Goal: Task Accomplishment & Management: Use online tool/utility

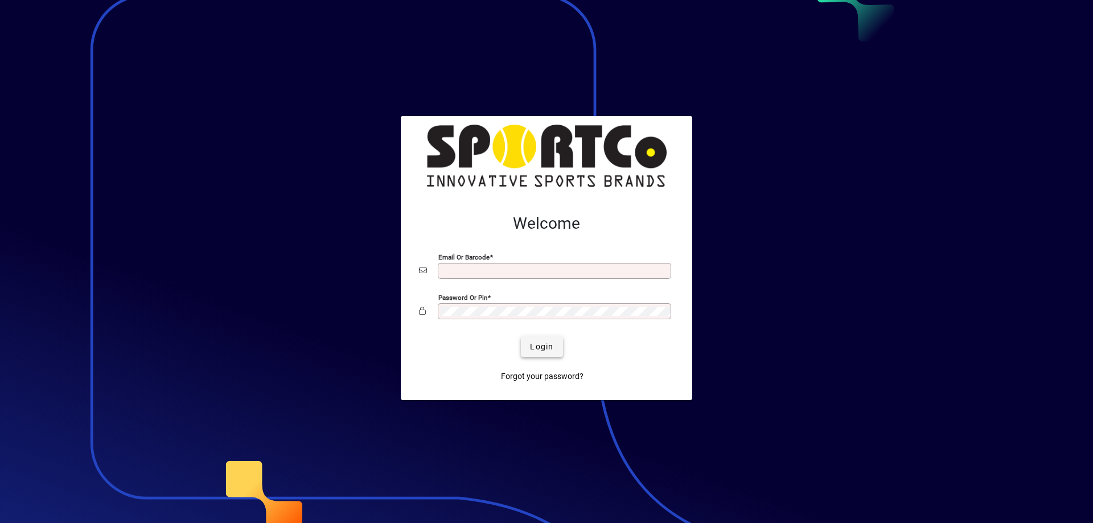
type input "**********"
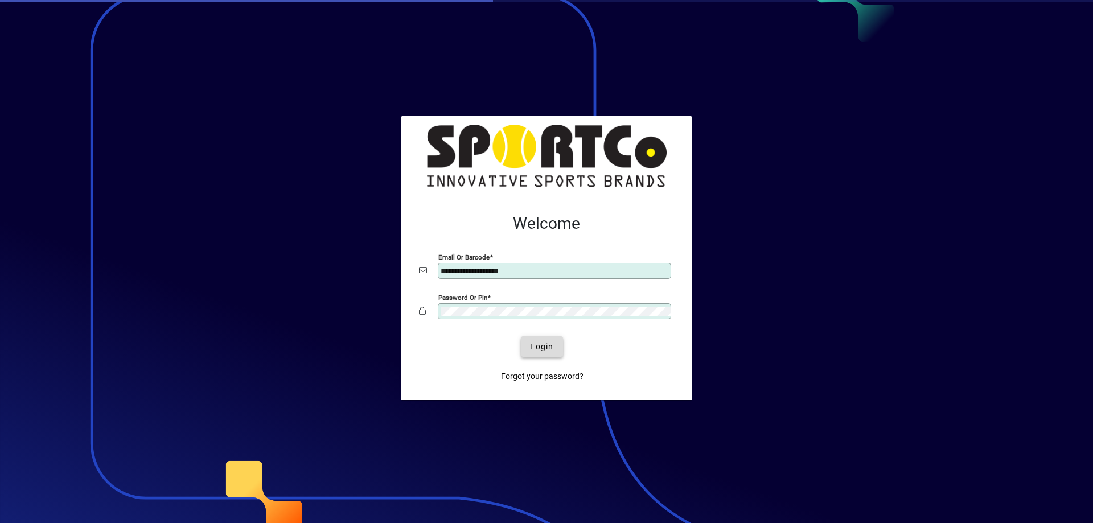
click at [536, 336] on span "submit" at bounding box center [542, 346] width 42 height 27
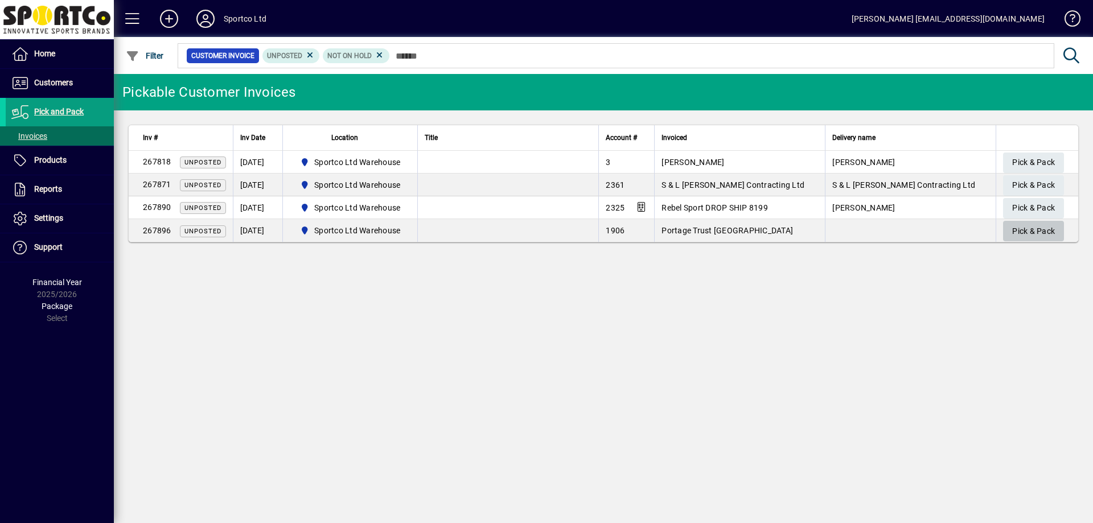
click at [1024, 228] on span "Pick & Pack" at bounding box center [1033, 231] width 43 height 19
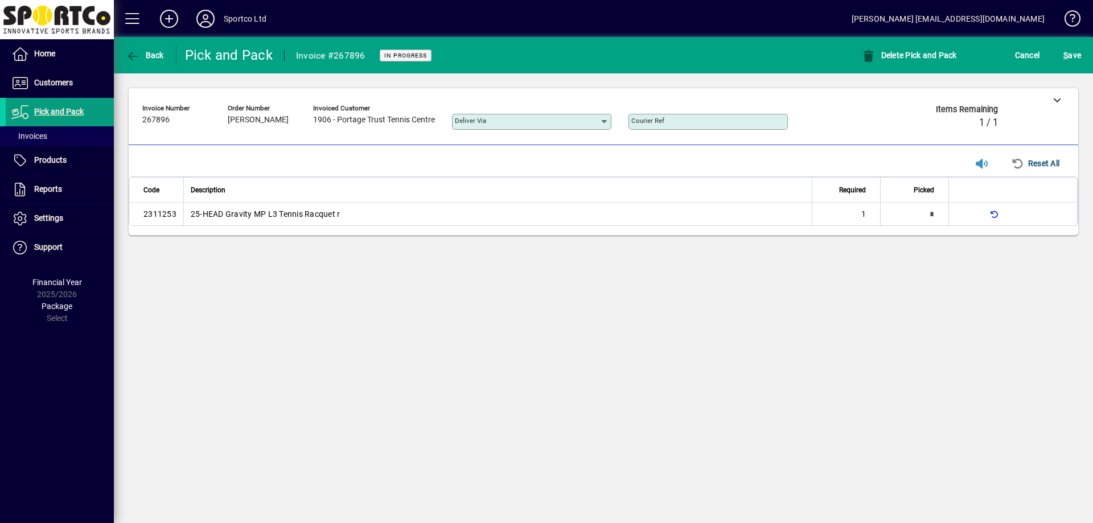
type input "*"
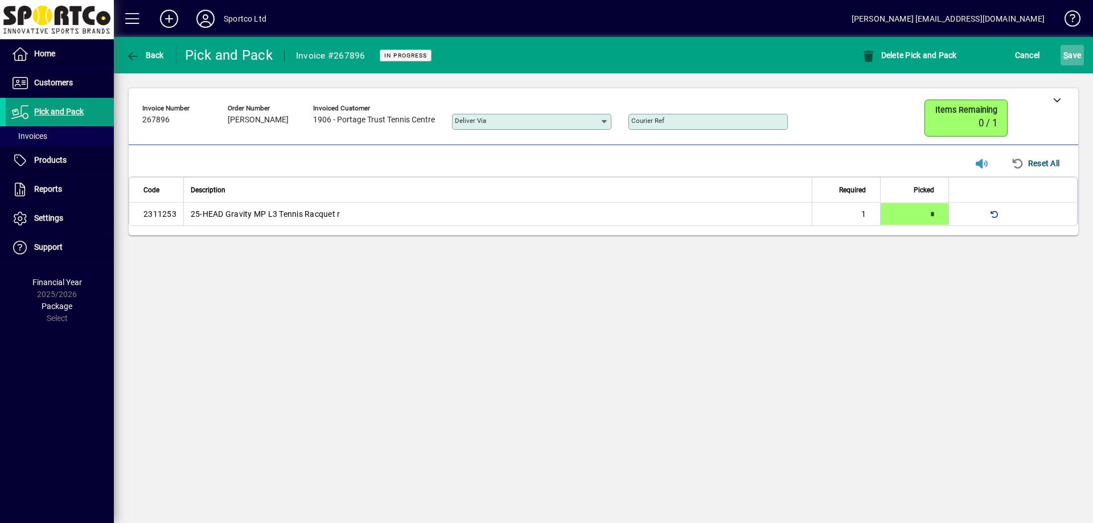
click at [1069, 59] on span "S ave" at bounding box center [1072, 55] width 18 height 18
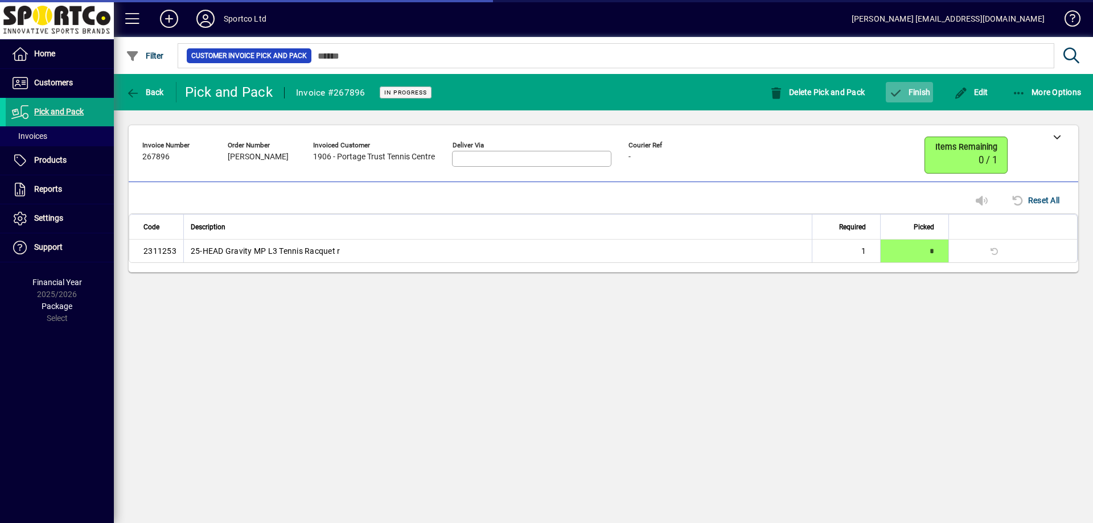
click at [909, 97] on span "button" at bounding box center [908, 92] width 47 height 27
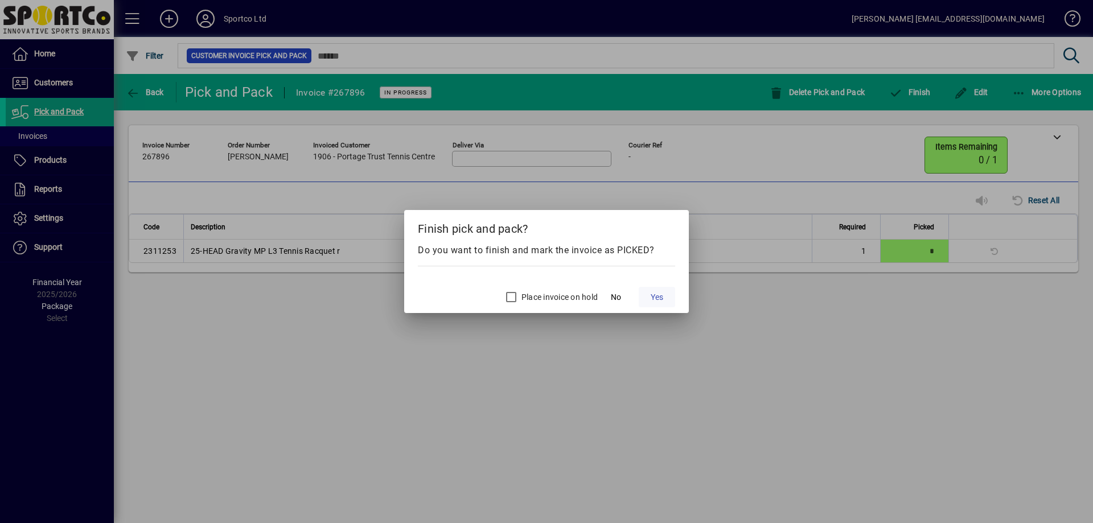
click at [657, 303] on span at bounding box center [657, 296] width 36 height 27
